Goal: Navigation & Orientation: Find specific page/section

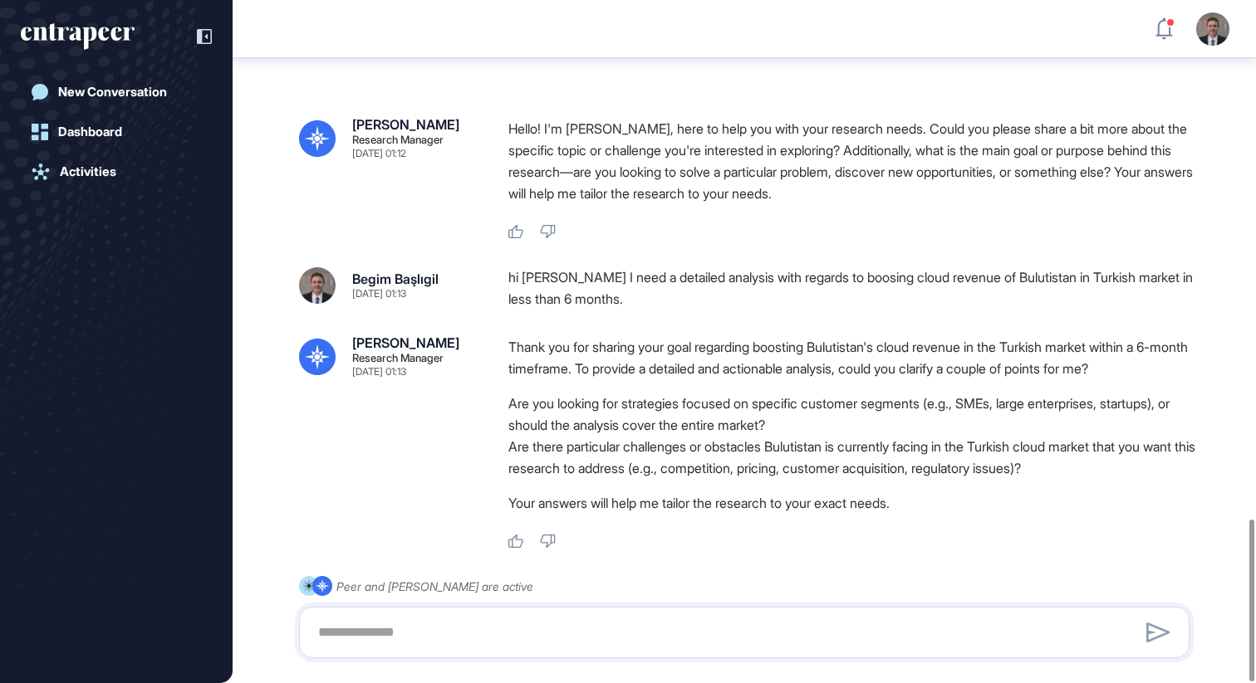
click at [92, 133] on div "Dashboard" at bounding box center [90, 132] width 64 height 15
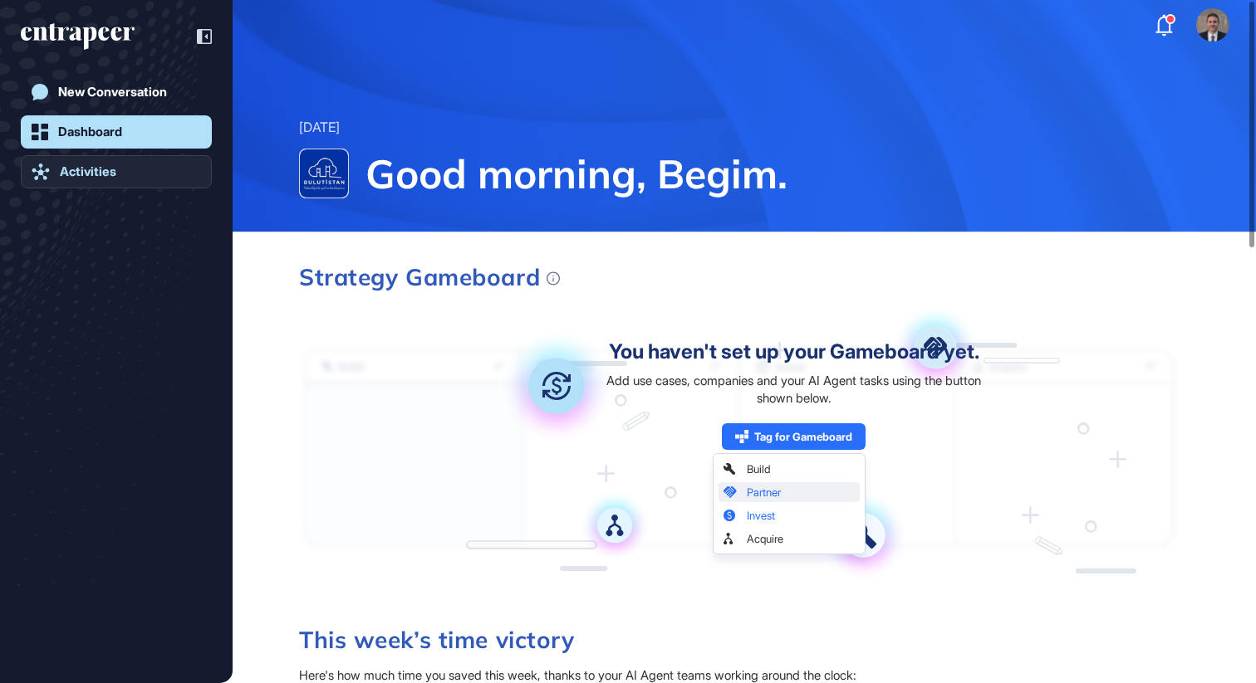
scroll to position [1, 1]
click at [130, 162] on link "Activities" at bounding box center [116, 171] width 191 height 33
